Goal: Check status: Check status

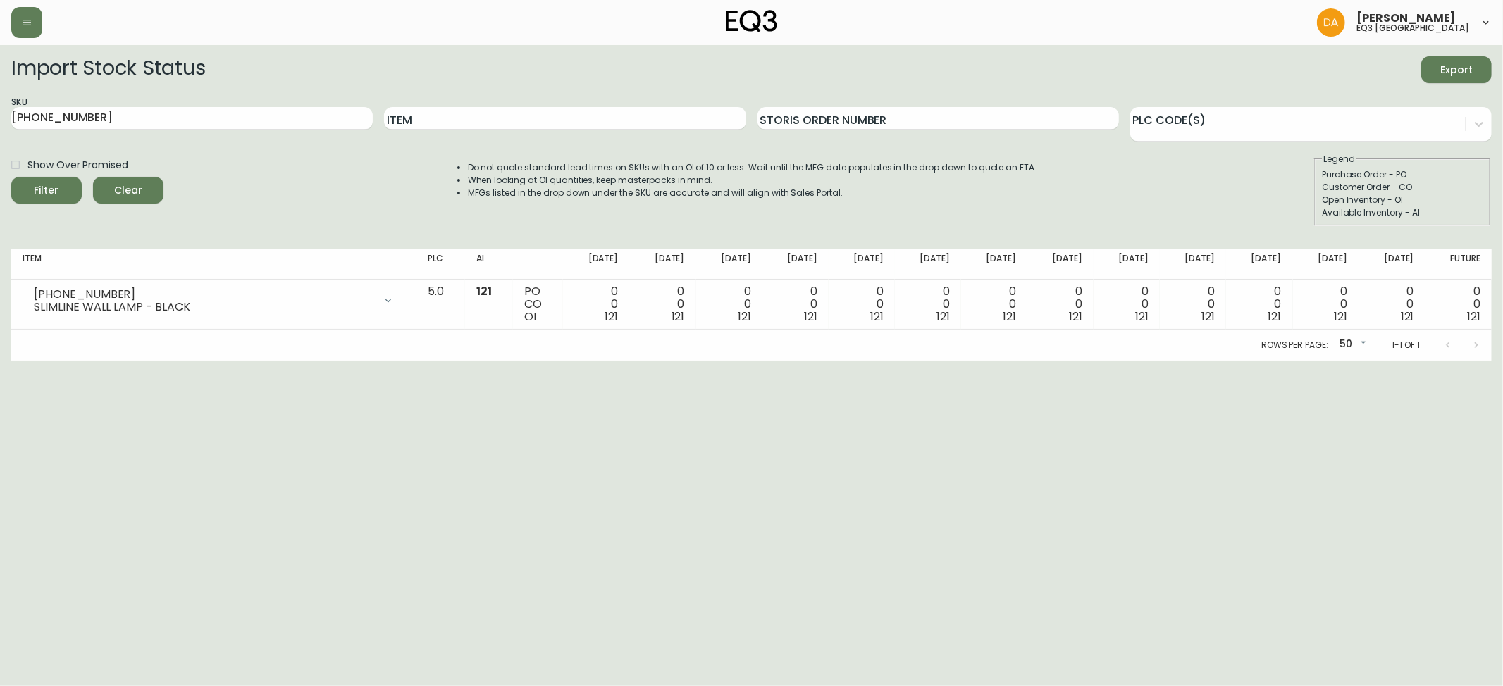
click at [123, 190] on span "Clear" at bounding box center [128, 191] width 48 height 18
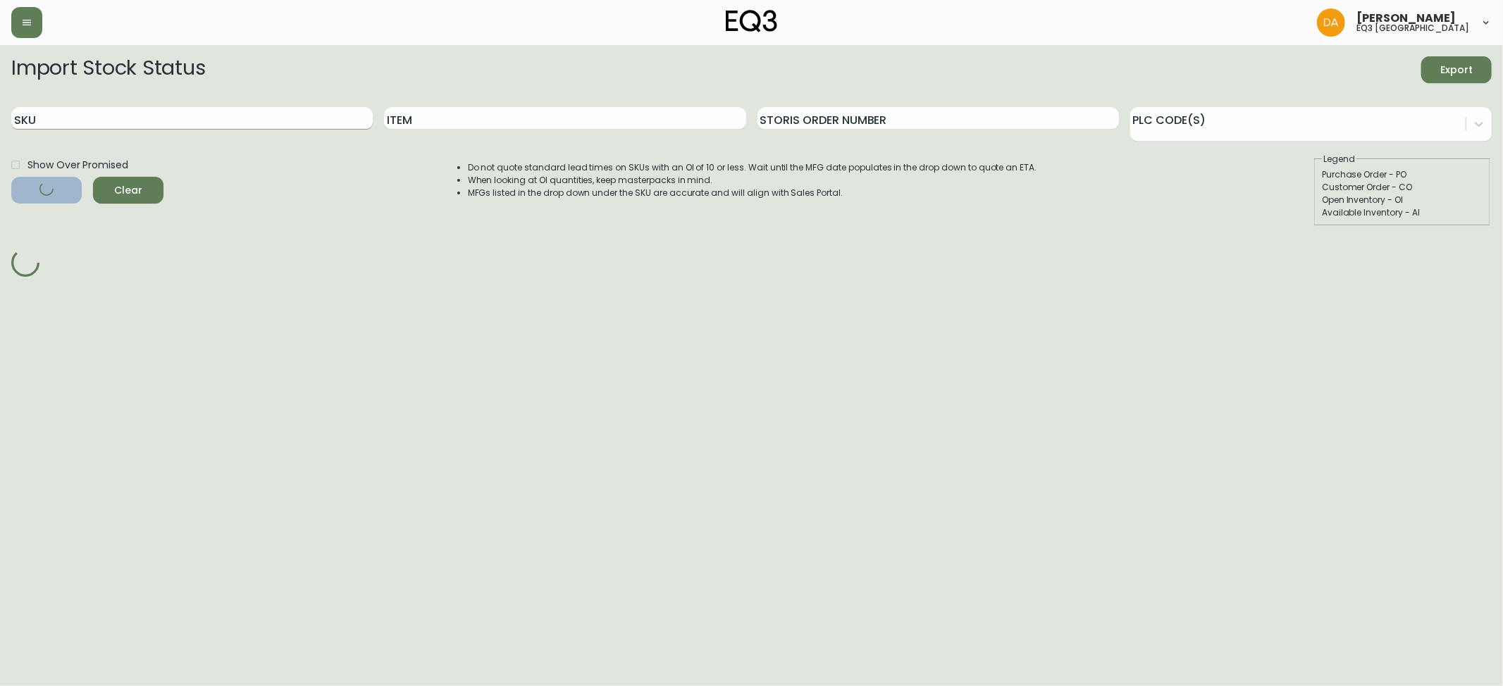
click at [63, 122] on input "SKU" at bounding box center [192, 118] width 362 height 23
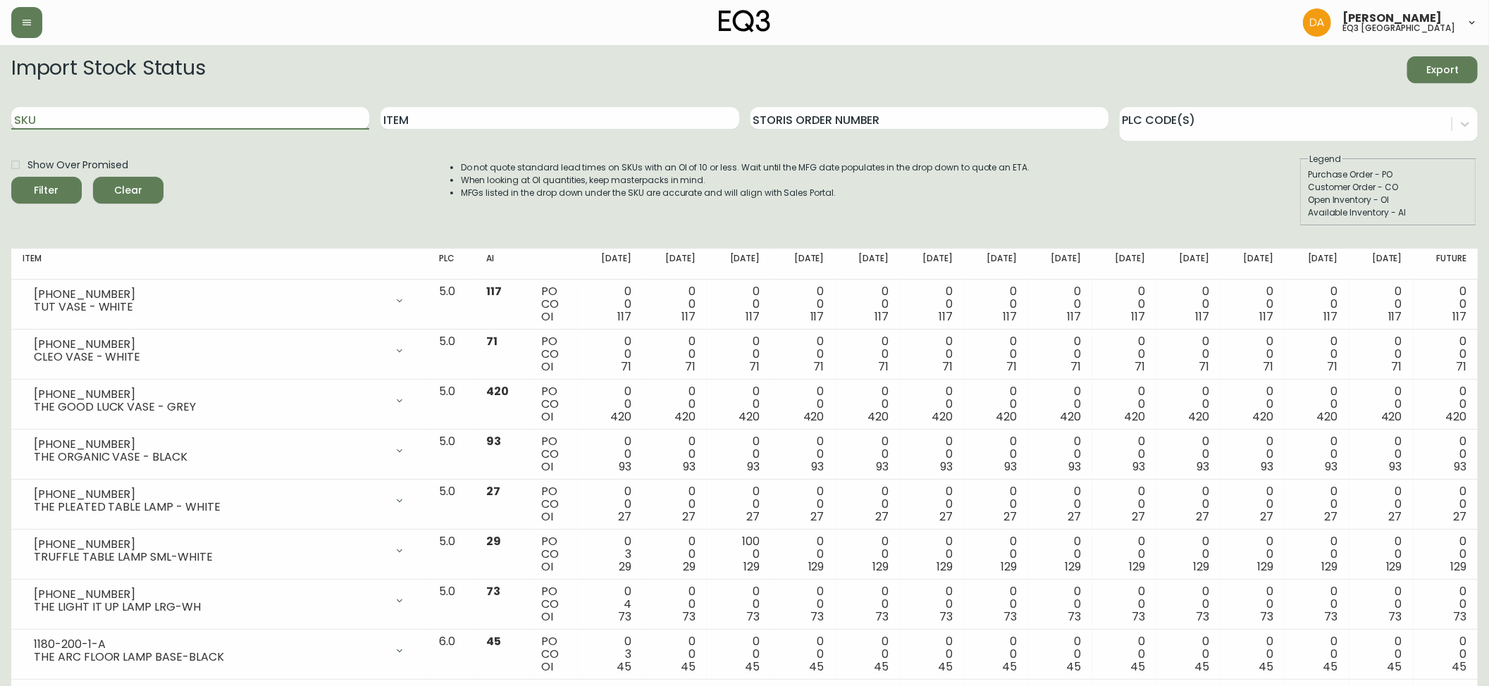
paste input "3020-840-15-A"
type input "3020-840-15-A"
click at [59, 193] on span "Filter" at bounding box center [47, 191] width 48 height 18
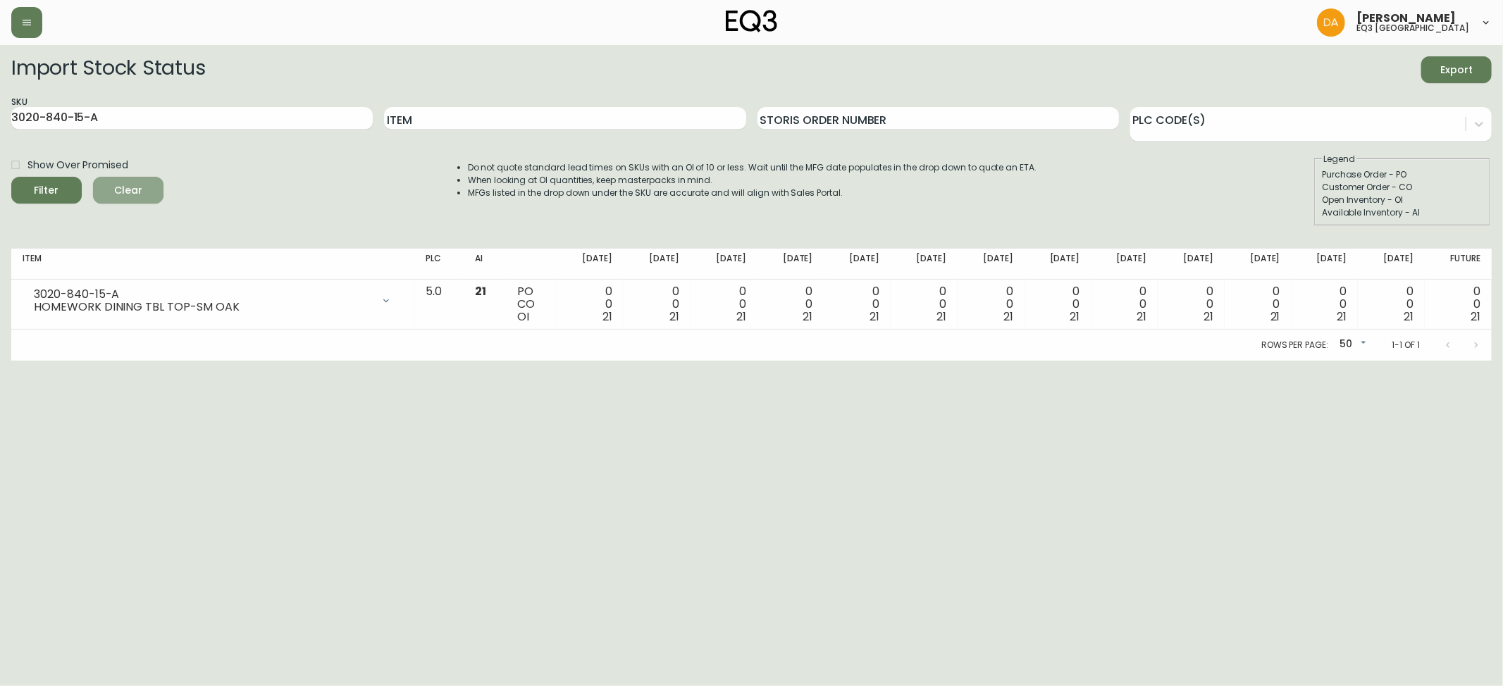
click at [119, 190] on span "Clear" at bounding box center [128, 191] width 48 height 18
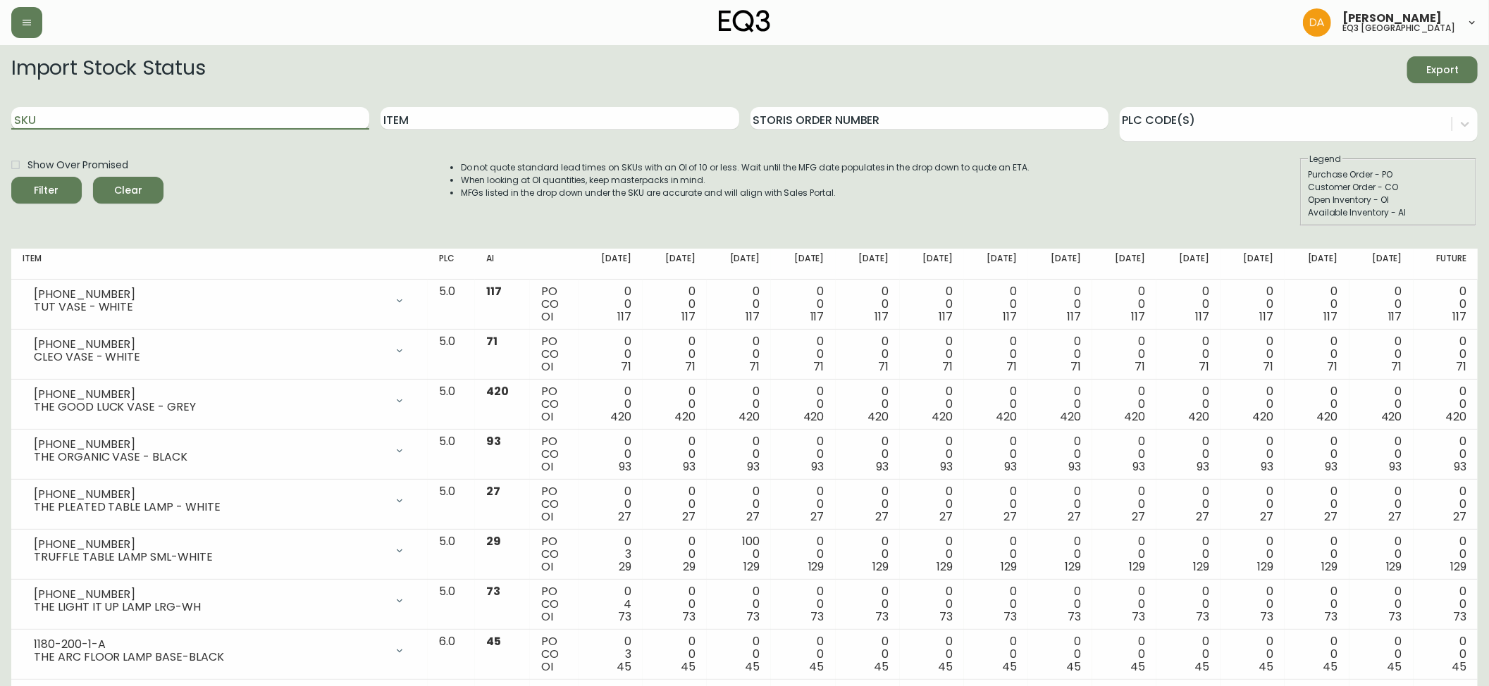
click at [55, 118] on input "SKU" at bounding box center [190, 118] width 358 height 23
paste input "3020-840-15-B"
type input "3020-840-15-B"
click at [56, 184] on span "Filter" at bounding box center [47, 191] width 48 height 18
